Goal: Use online tool/utility: Use online tool/utility

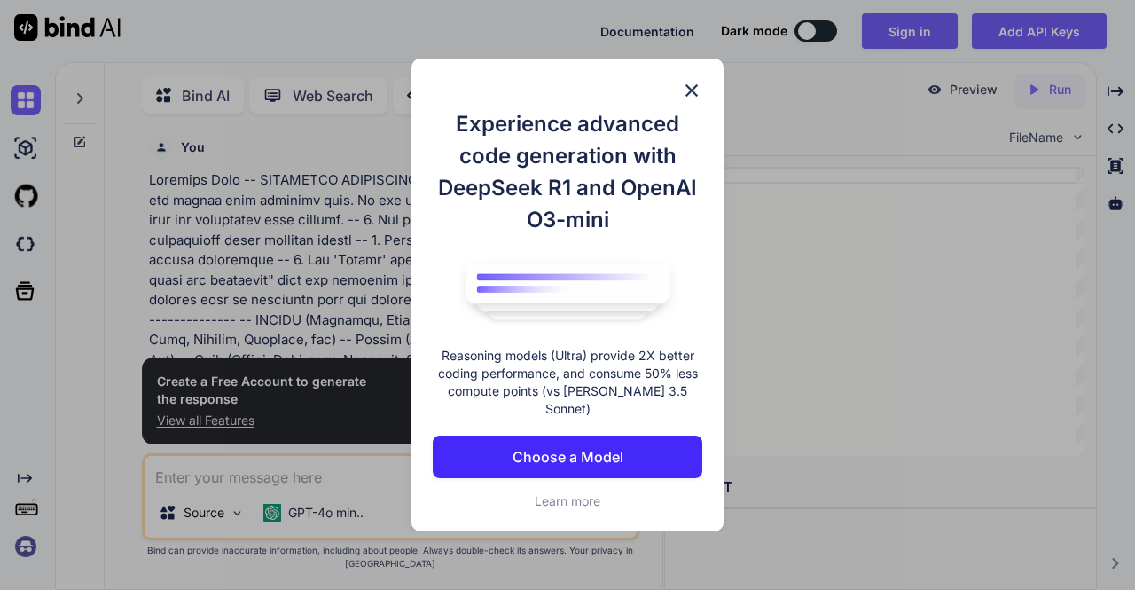
scroll to position [6, 0]
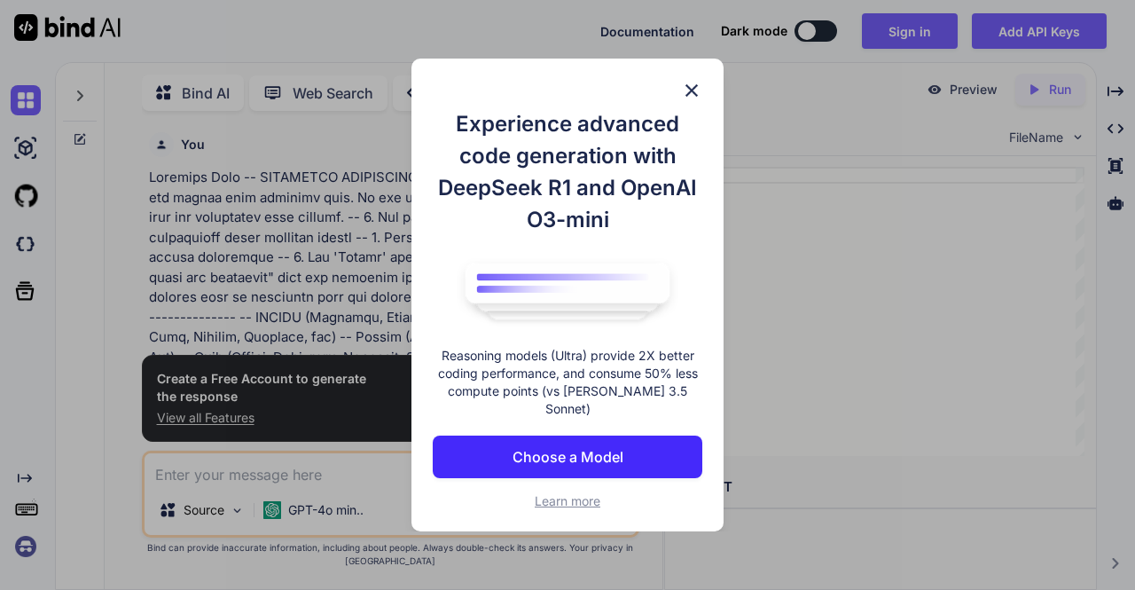
type textarea "x"
click at [594, 447] on p "Choose a Model" at bounding box center [568, 456] width 111 height 21
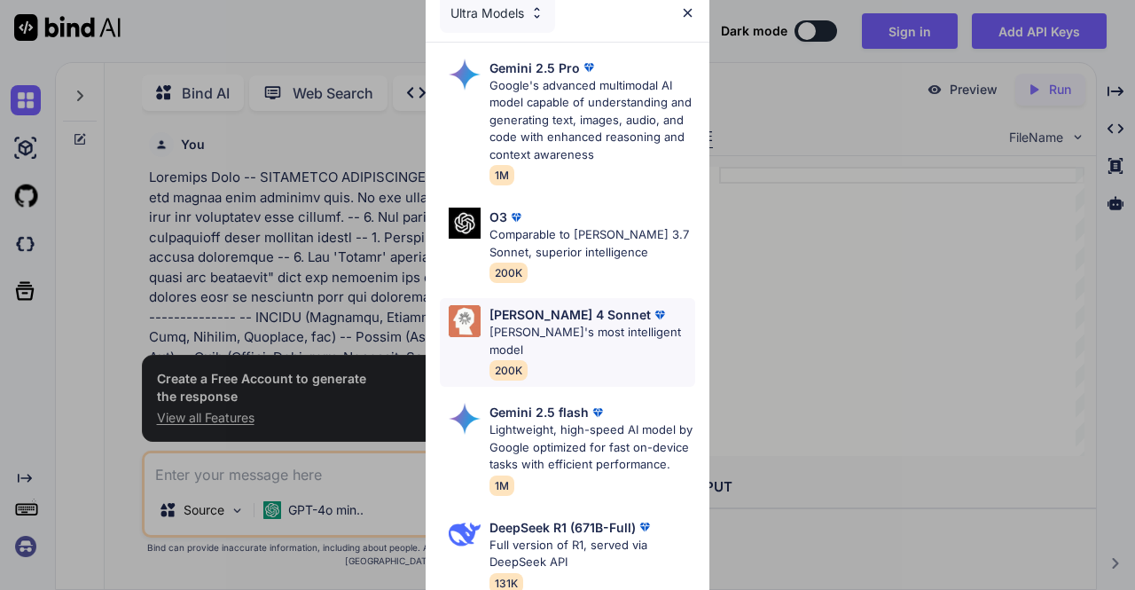
scroll to position [89, 0]
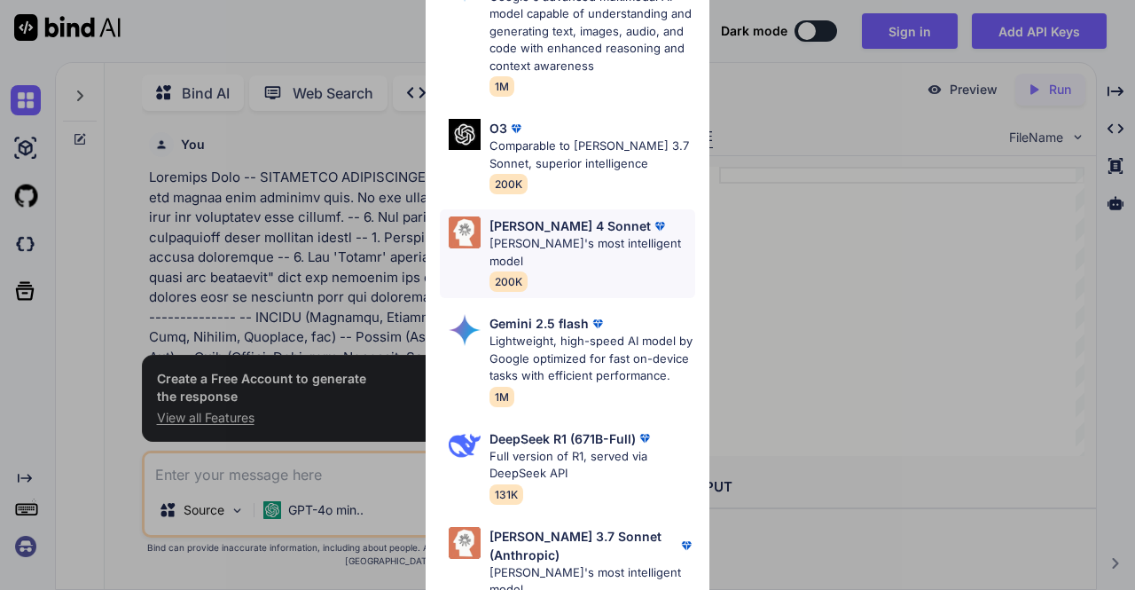
click at [562, 253] on div "[PERSON_NAME] 4 Sonnet [PERSON_NAME]'s most intelligent model 200K" at bounding box center [593, 253] width 206 height 74
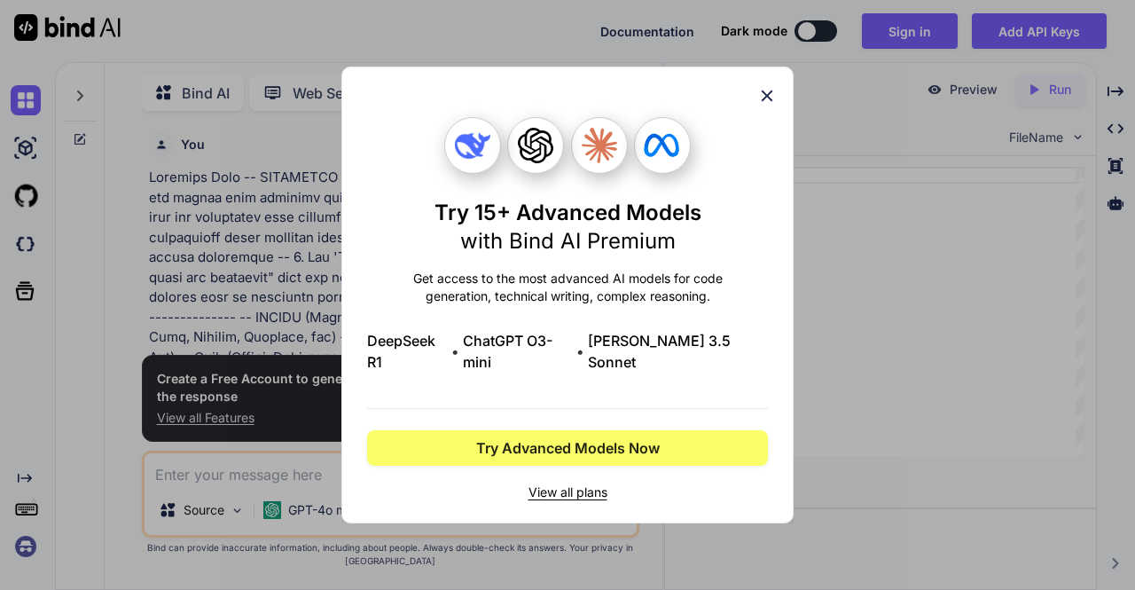
scroll to position [0, 0]
click at [763, 98] on icon at bounding box center [767, 96] width 20 height 20
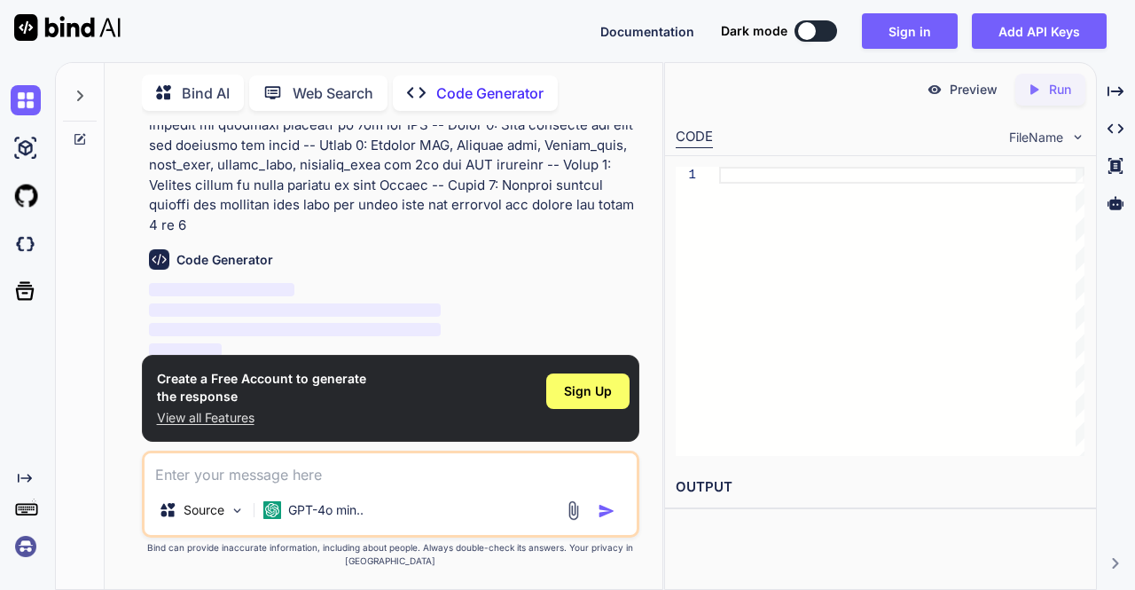
scroll to position [1612, 0]
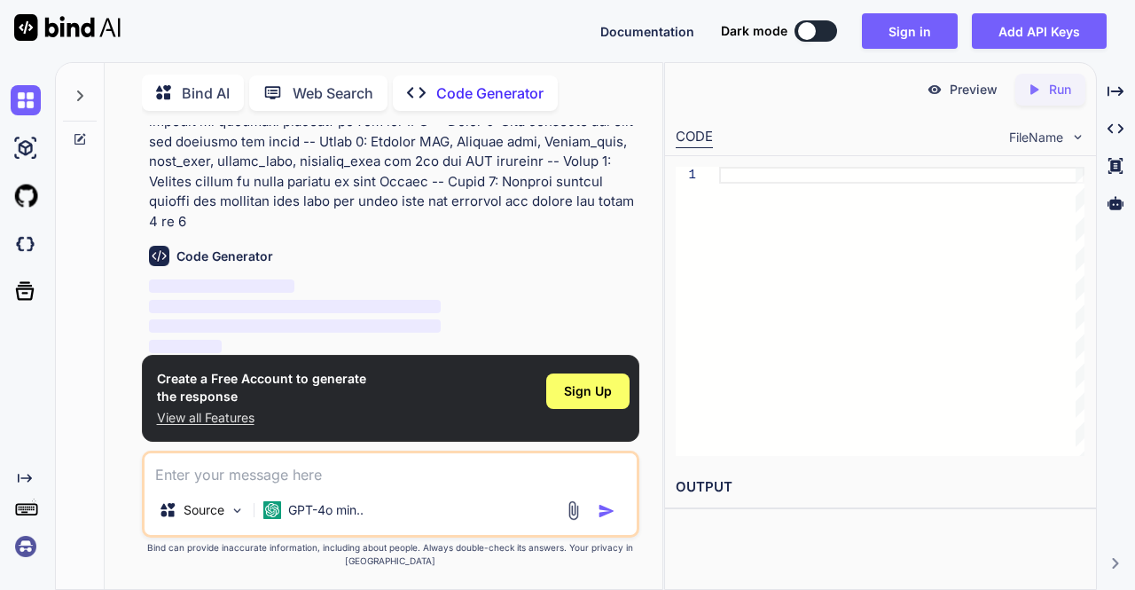
click at [612, 510] on img "button" at bounding box center [607, 511] width 18 height 18
click at [842, 256] on div at bounding box center [901, 311] width 365 height 289
click at [242, 412] on p "View all Features" at bounding box center [261, 418] width 209 height 18
